Goal: Find contact information: Find contact information

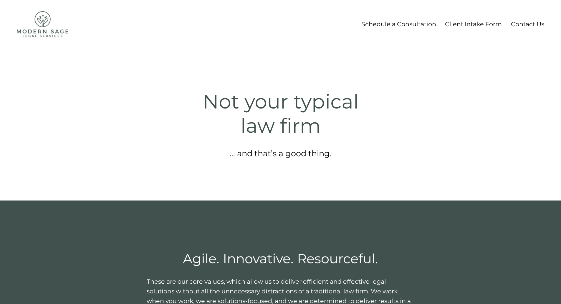
click at [523, 26] on link "Contact Us" at bounding box center [527, 24] width 33 height 11
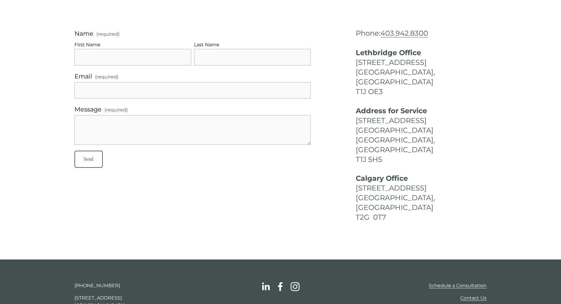
scroll to position [56, 0]
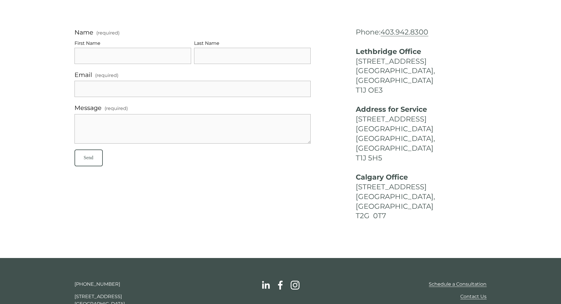
click at [10, 52] on div at bounding box center [280, 101] width 561 height 314
click at [30, 103] on div at bounding box center [280, 101] width 561 height 314
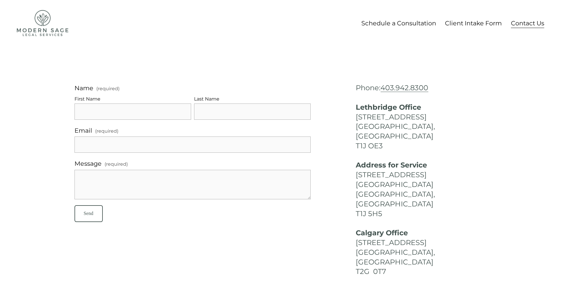
scroll to position [0, 0]
